Goal: Task Accomplishment & Management: Use online tool/utility

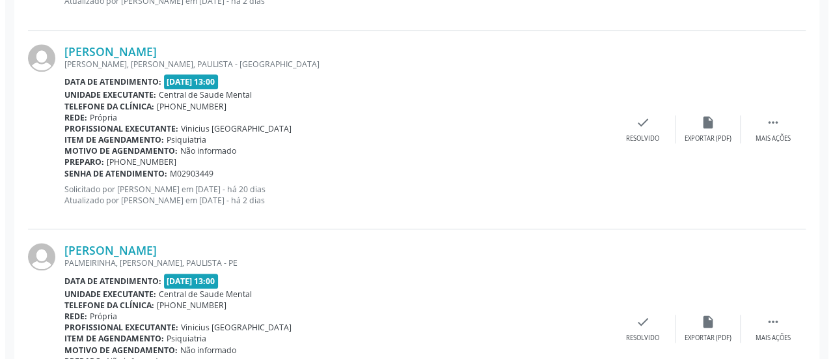
scroll to position [651, 0]
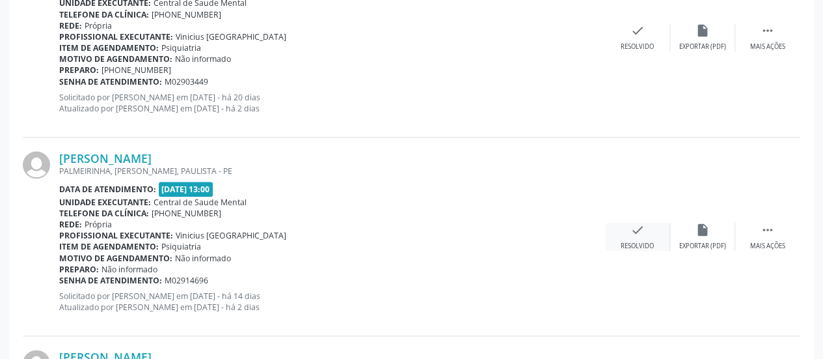
click at [636, 224] on icon "check" at bounding box center [637, 230] width 14 height 14
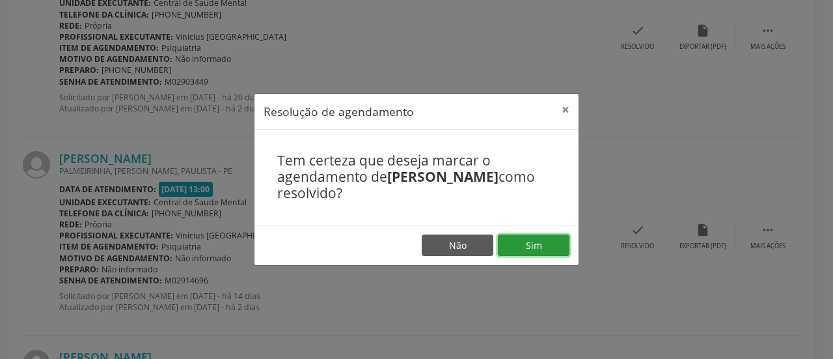
click at [548, 241] on button "Sim" at bounding box center [534, 245] width 72 height 22
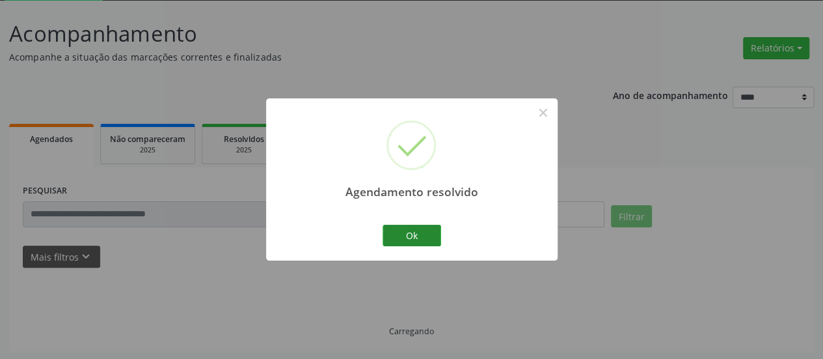
scroll to position [85, 0]
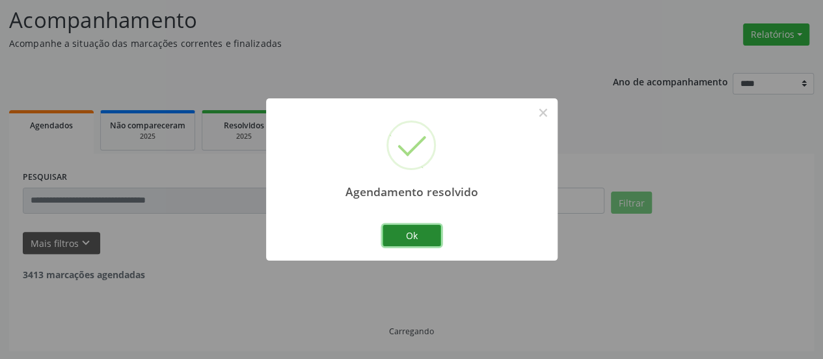
click at [404, 234] on button "Ok" at bounding box center [412, 235] width 59 height 22
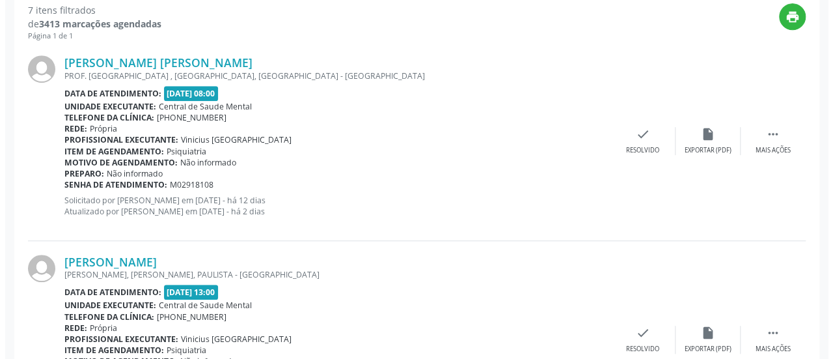
scroll to position [410, 0]
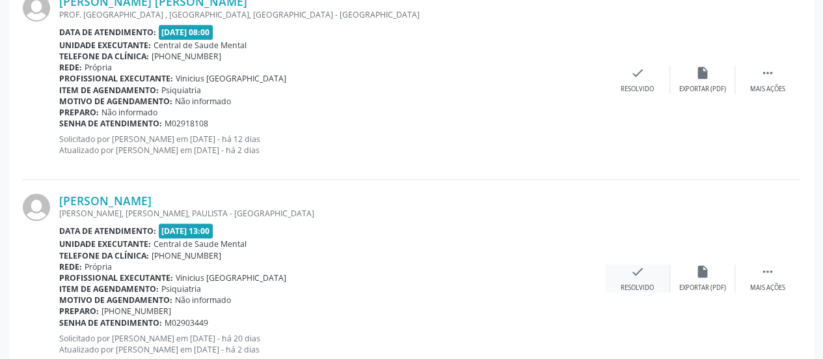
click at [632, 271] on icon "check" at bounding box center [637, 271] width 14 height 14
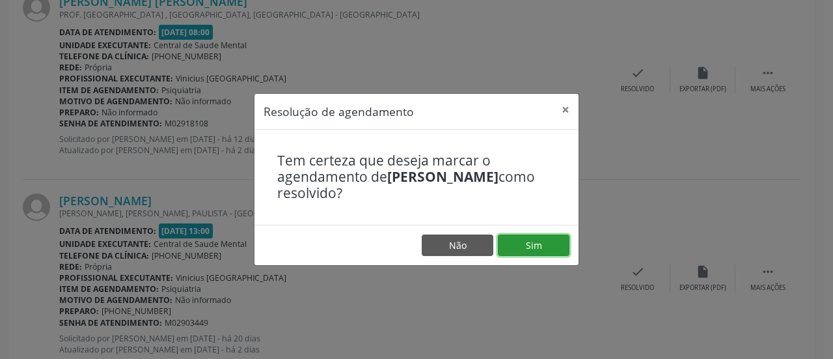
click at [548, 243] on button "Sim" at bounding box center [534, 245] width 72 height 22
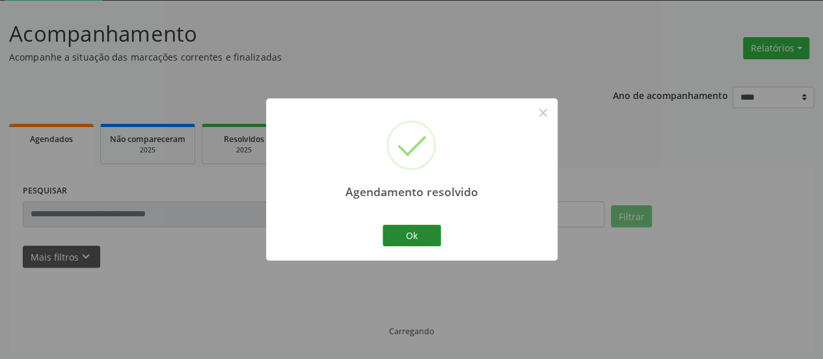
scroll to position [85, 0]
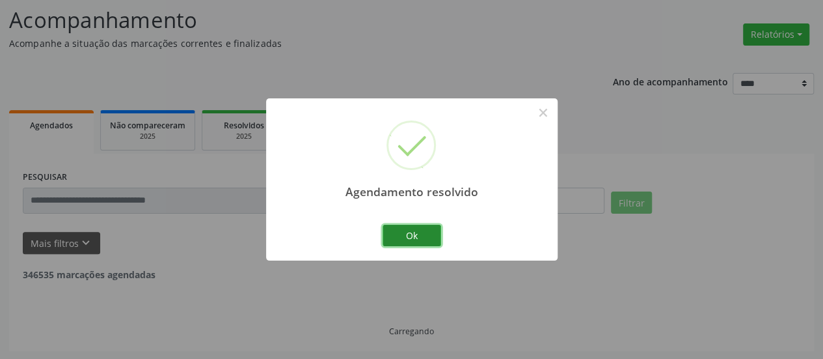
click at [421, 239] on button "Ok" at bounding box center [412, 235] width 59 height 22
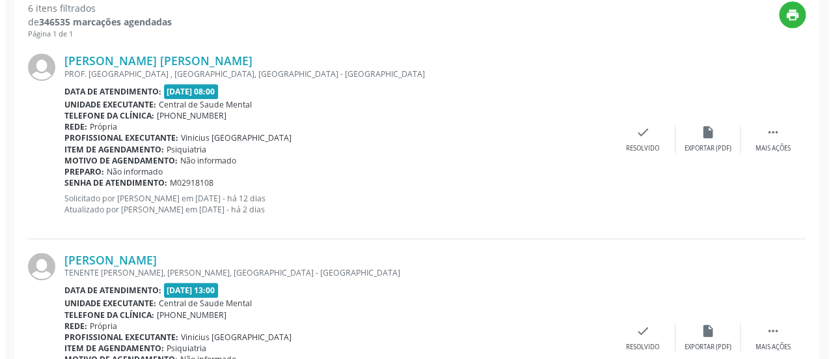
scroll to position [410, 0]
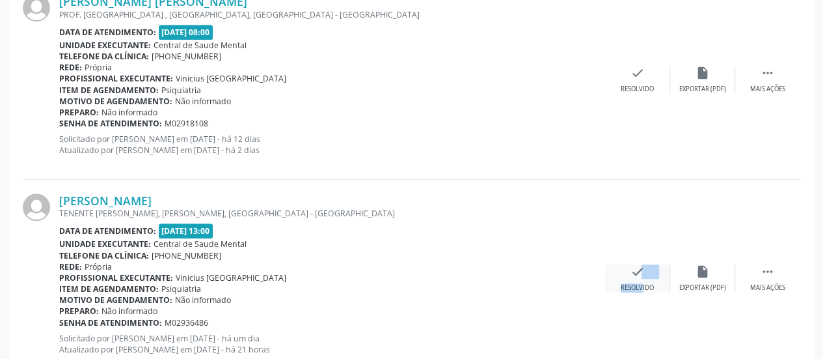
click at [632, 280] on div "check Resolvido" at bounding box center [637, 278] width 65 height 28
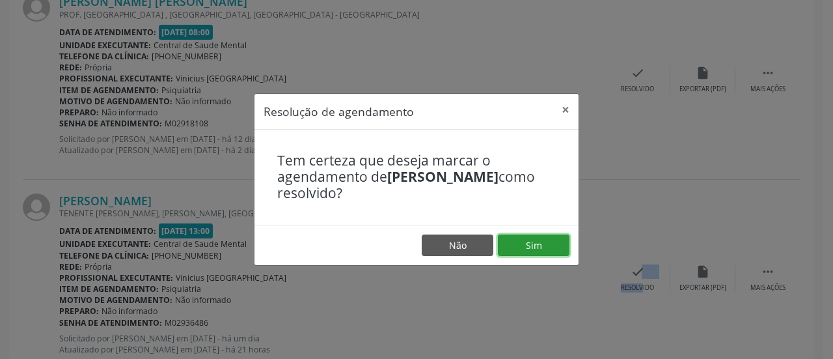
click at [544, 243] on button "Sim" at bounding box center [534, 245] width 72 height 22
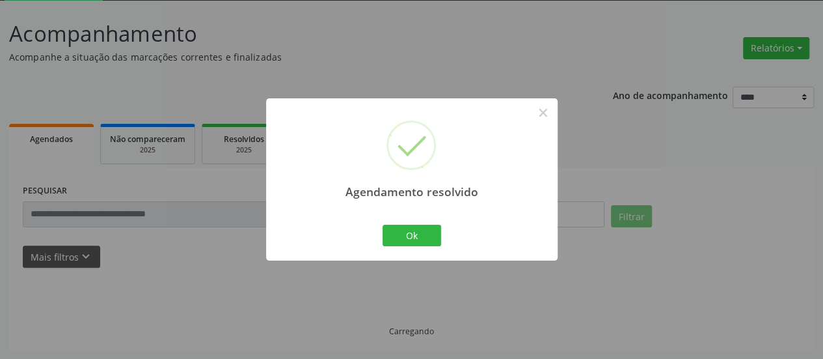
scroll to position [85, 0]
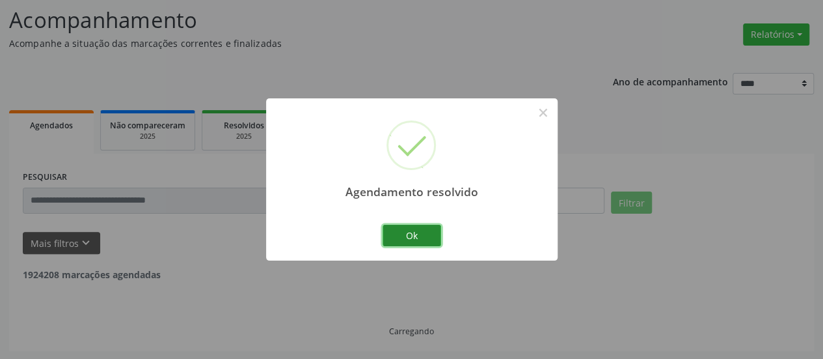
click at [400, 236] on button "Ok" at bounding box center [412, 235] width 59 height 22
